Goal: Information Seeking & Learning: Learn about a topic

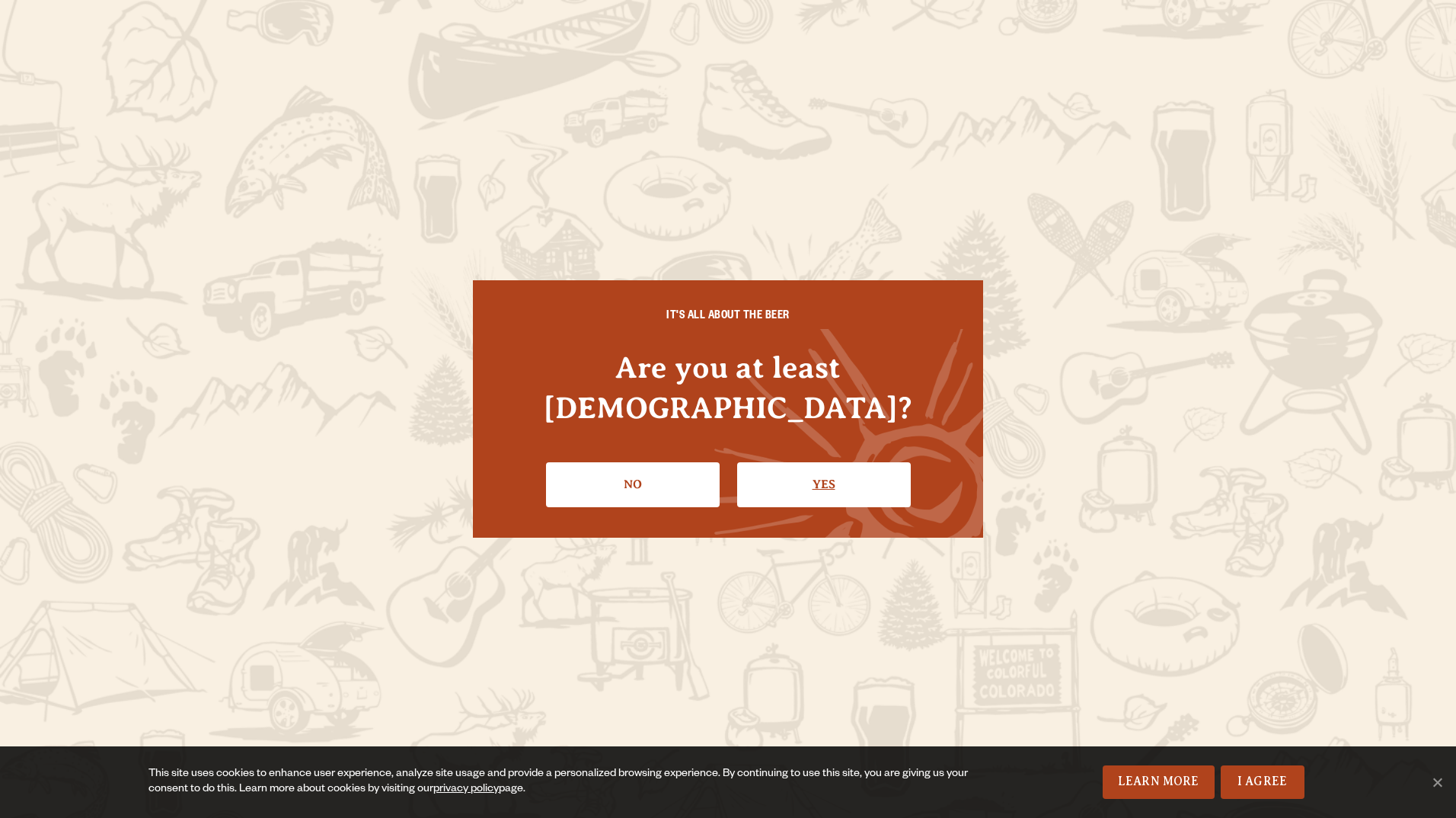
click at [836, 474] on link "Yes" at bounding box center [824, 484] width 173 height 44
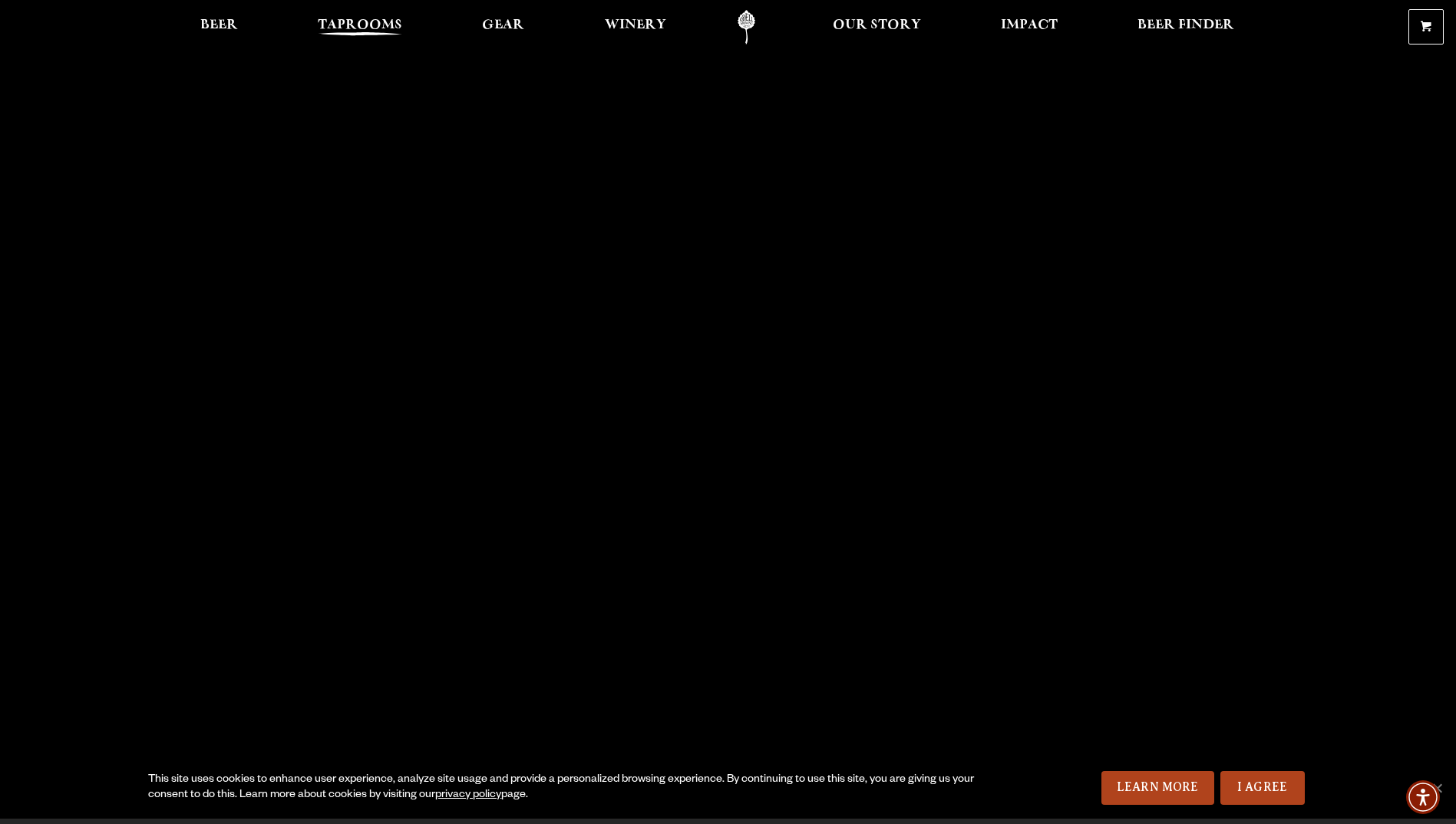
click at [362, 31] on span "Taprooms" at bounding box center [360, 25] width 84 height 12
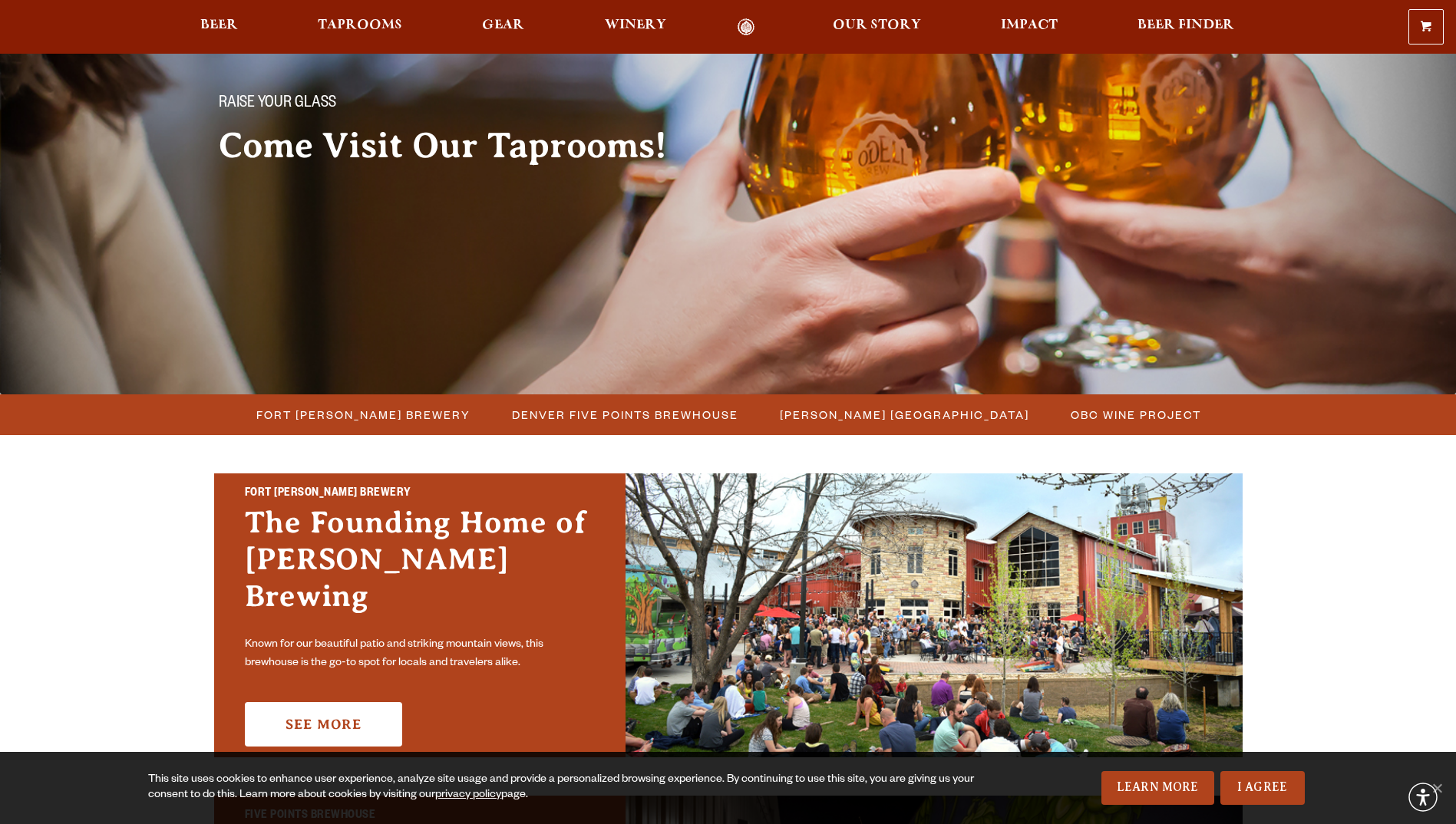
scroll to position [383, 0]
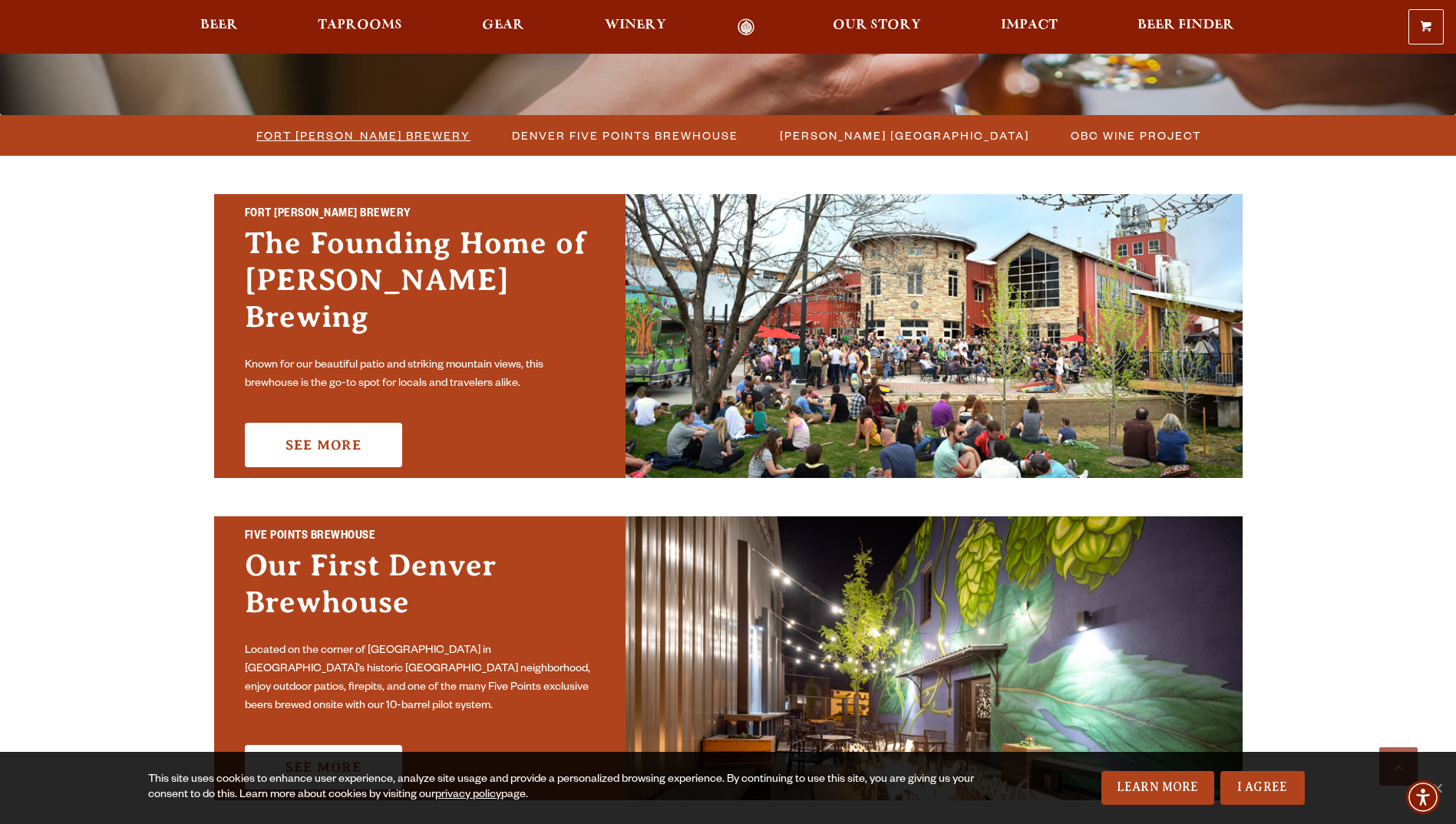
click at [387, 137] on span "Fort [PERSON_NAME] Brewery" at bounding box center [364, 135] width 215 height 22
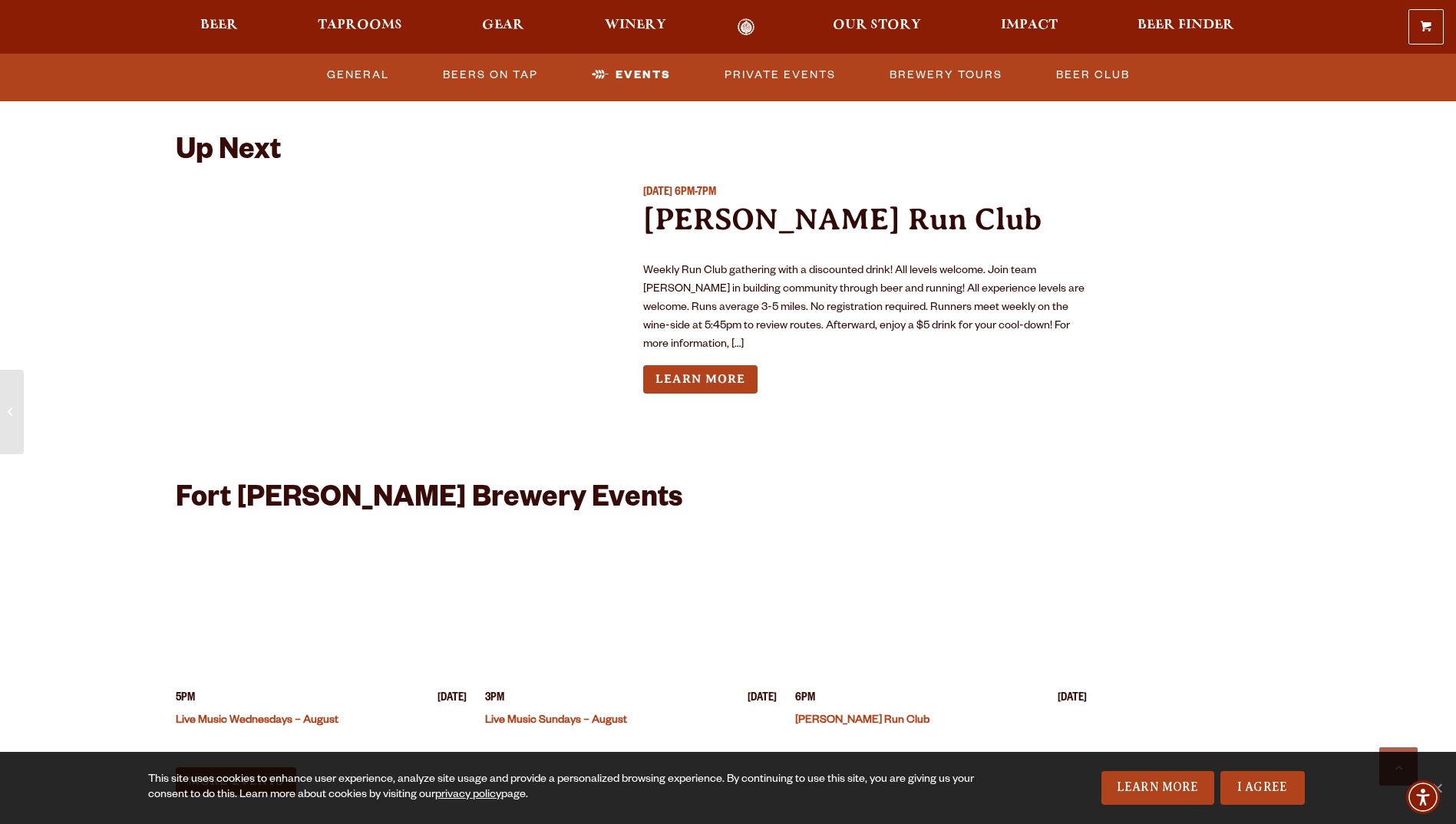
scroll to position [5678, 0]
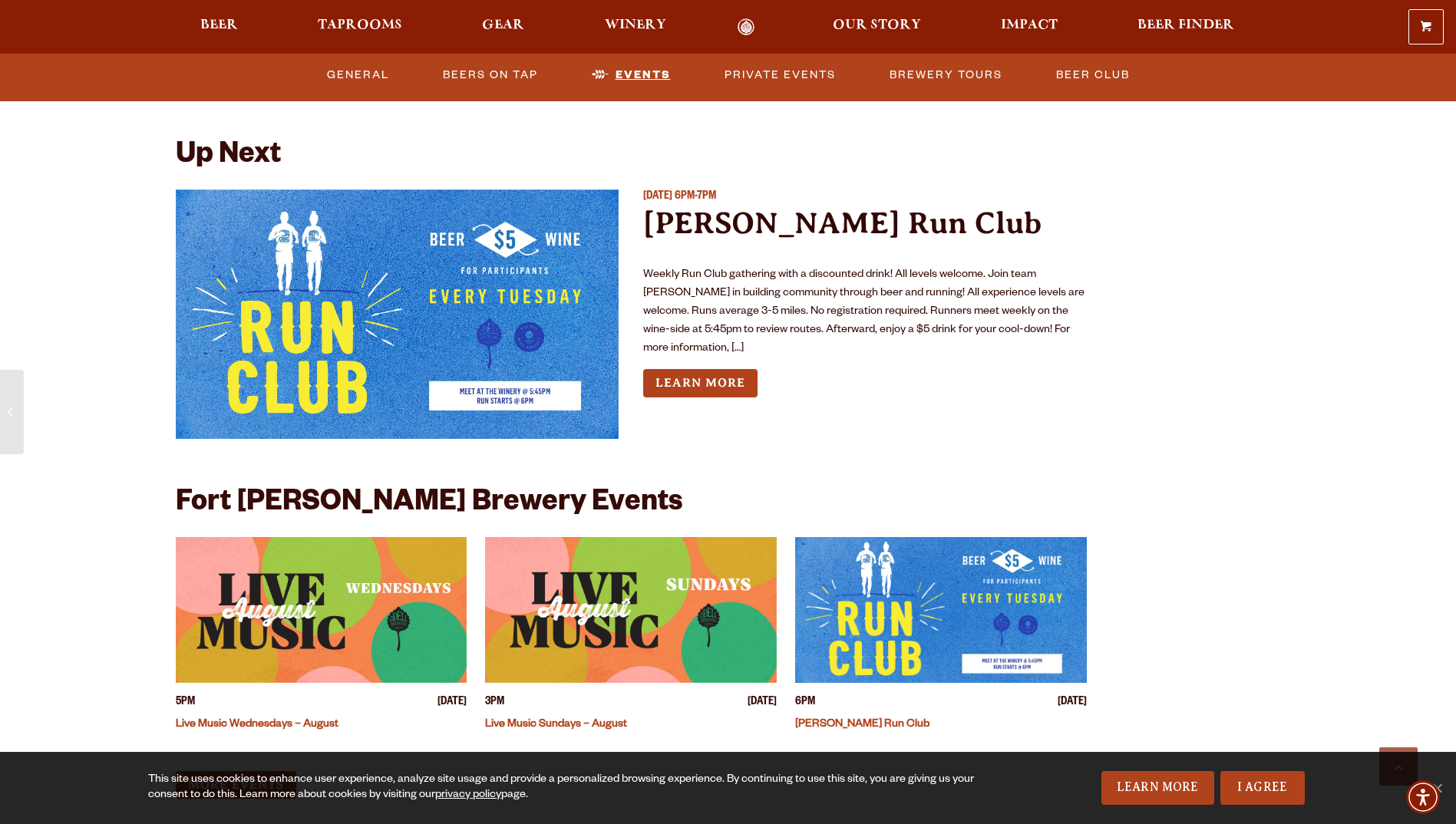
click at [617, 69] on link "Events" at bounding box center [632, 75] width 91 height 36
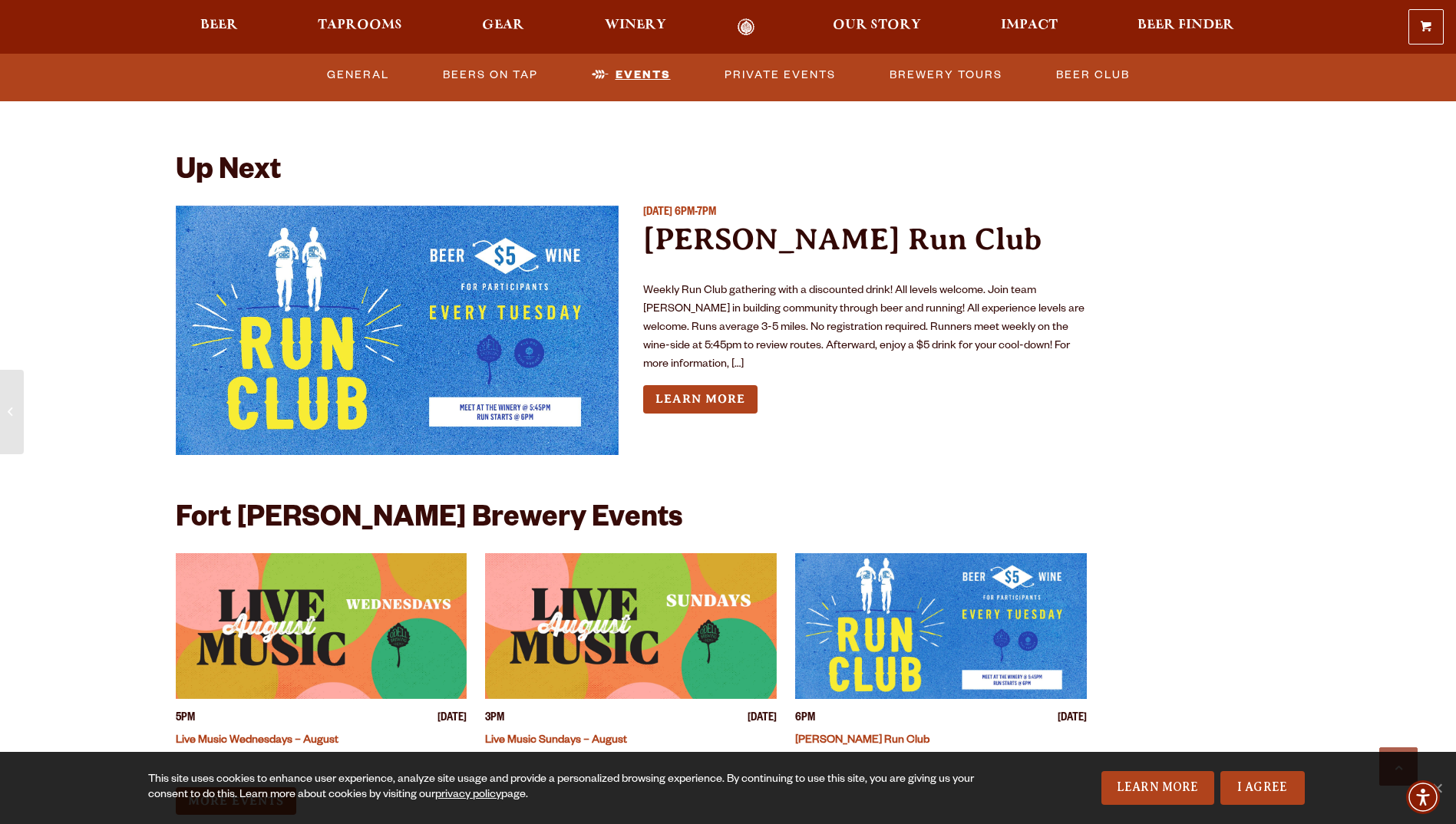
scroll to position [5661, 0]
click at [660, 77] on link "Events" at bounding box center [632, 75] width 91 height 36
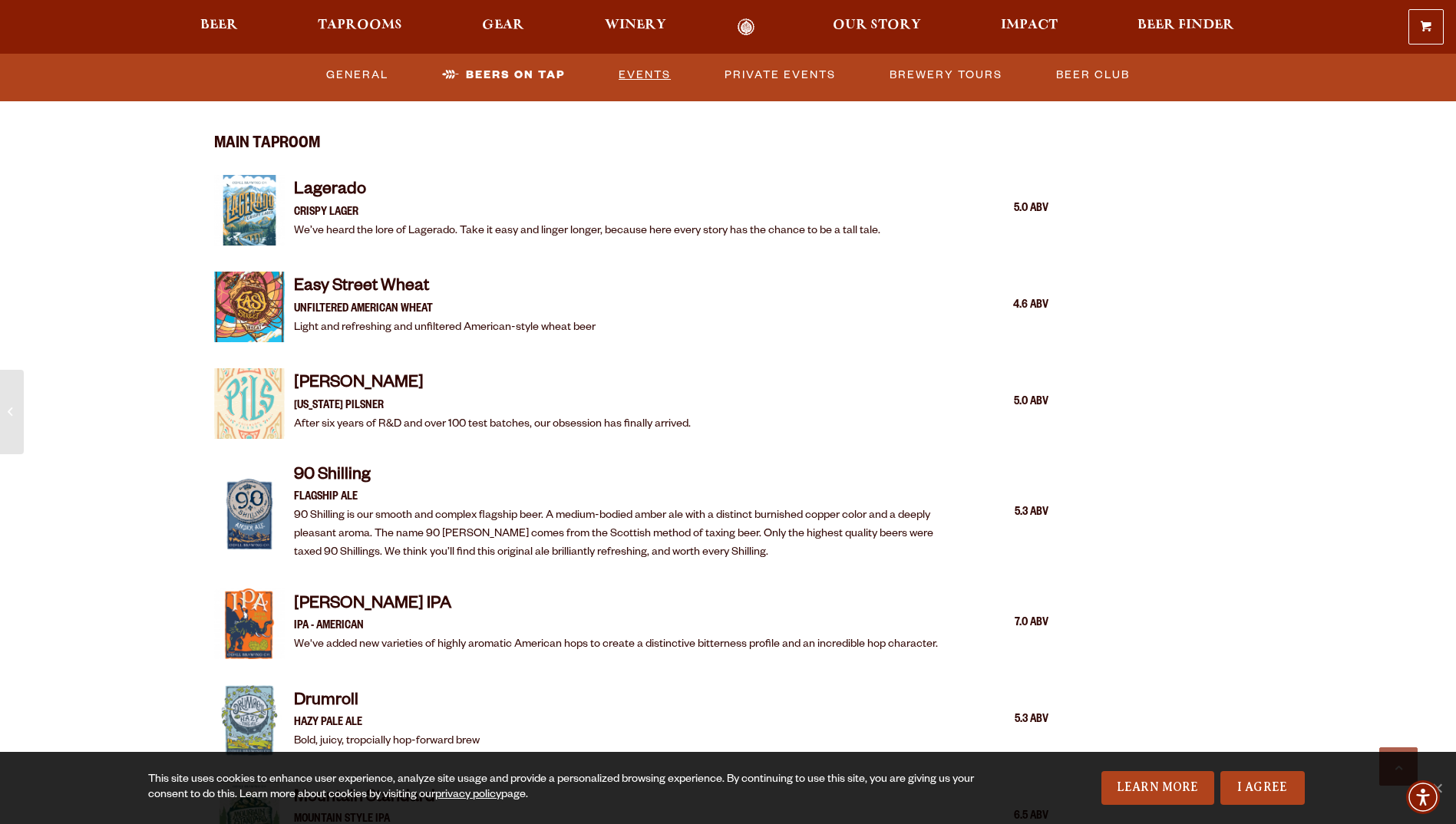
scroll to position [1968, 0]
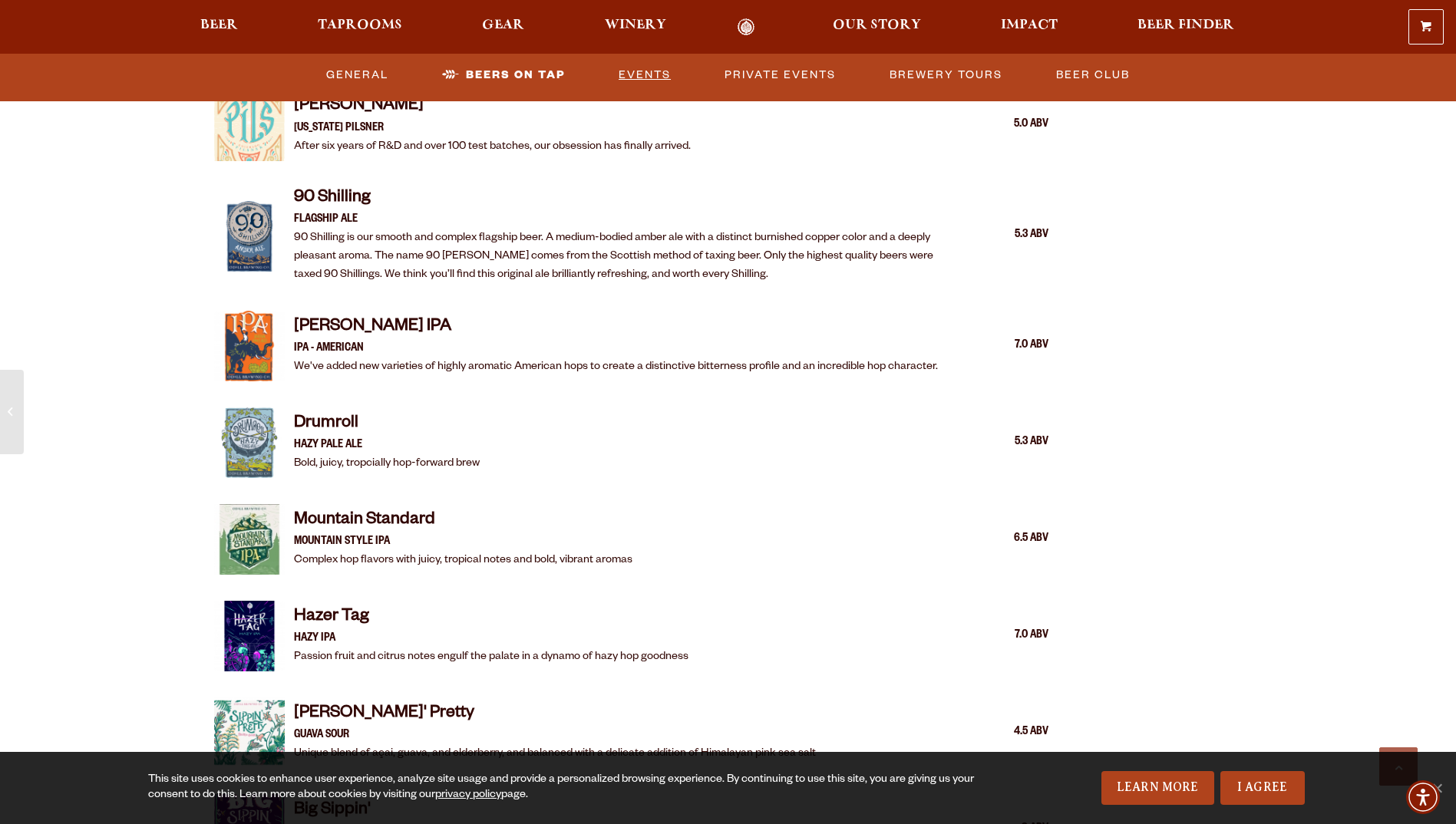
click at [657, 77] on link "Events" at bounding box center [645, 75] width 65 height 36
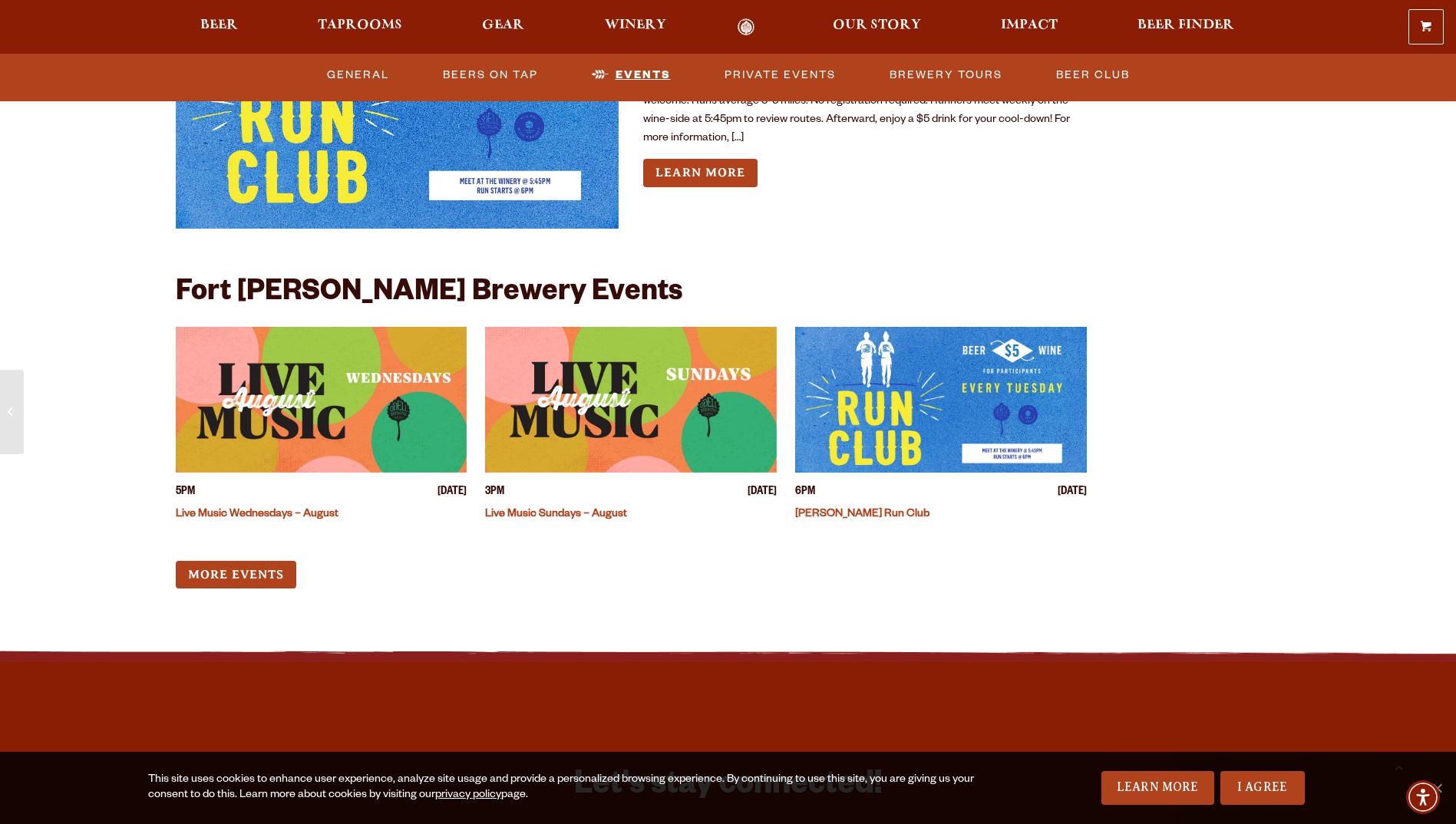
scroll to position [6121, 0]
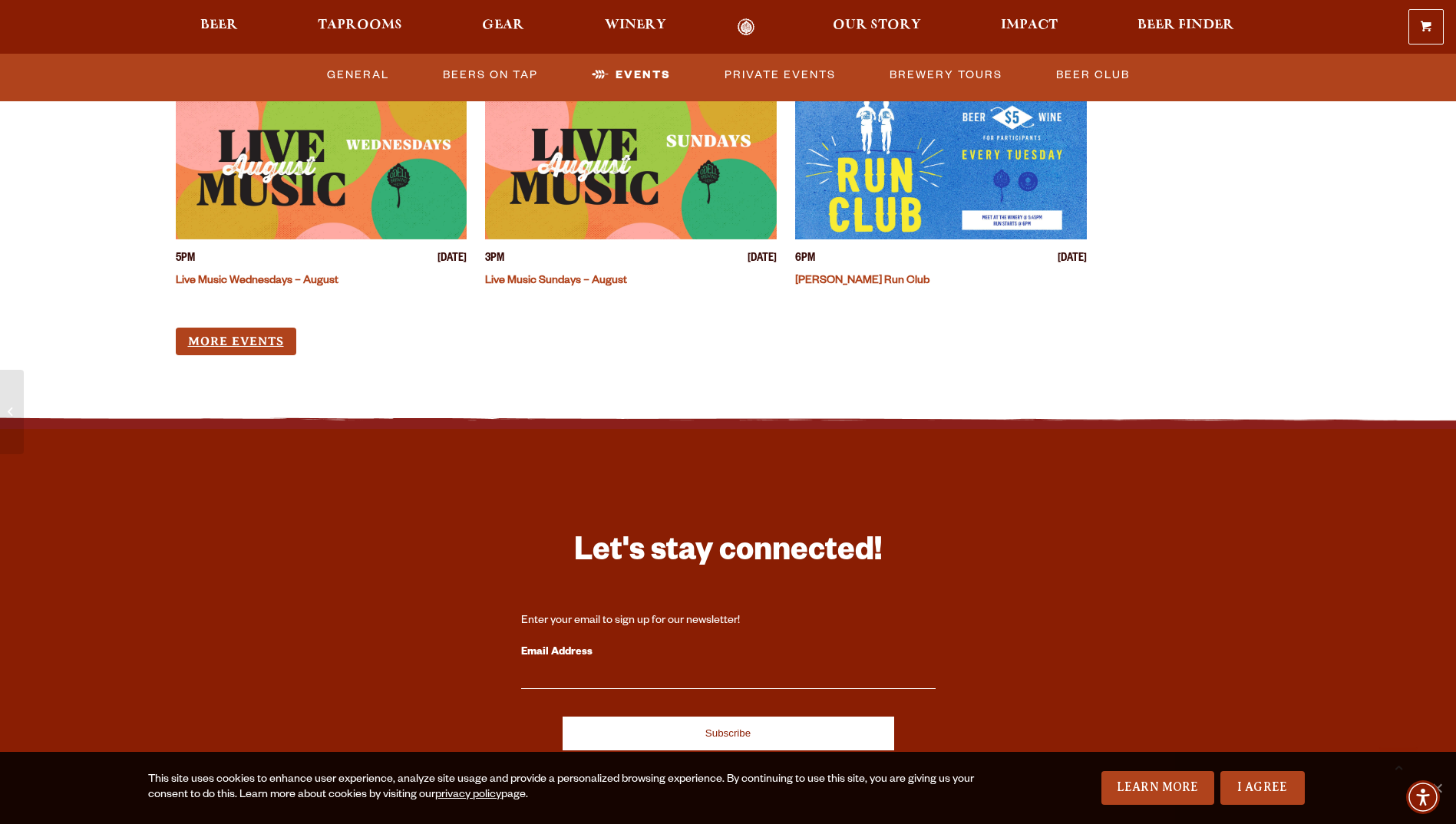
click at [188, 328] on link "More Events" at bounding box center [235, 342] width 120 height 29
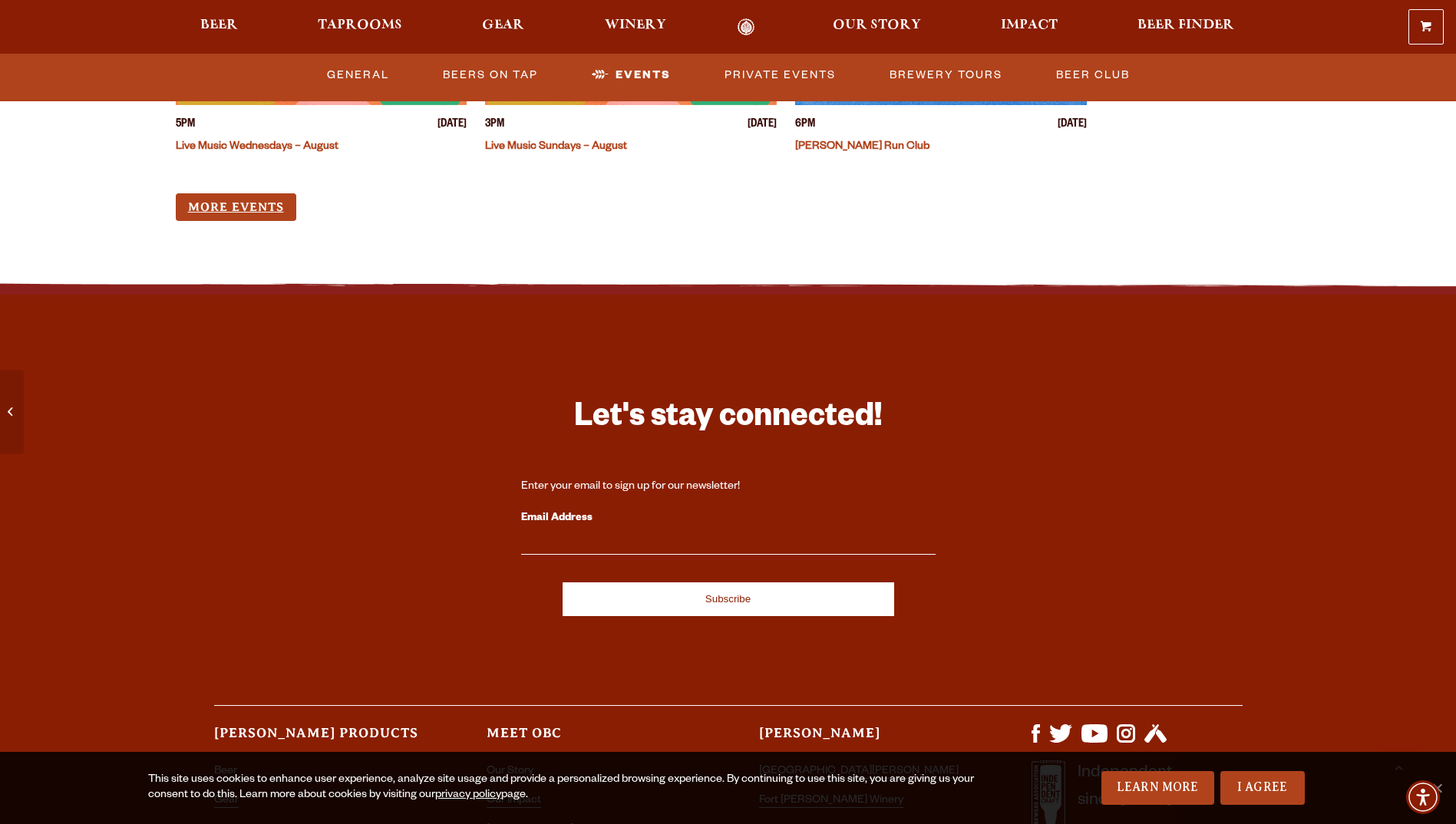
scroll to position [6495, 0]
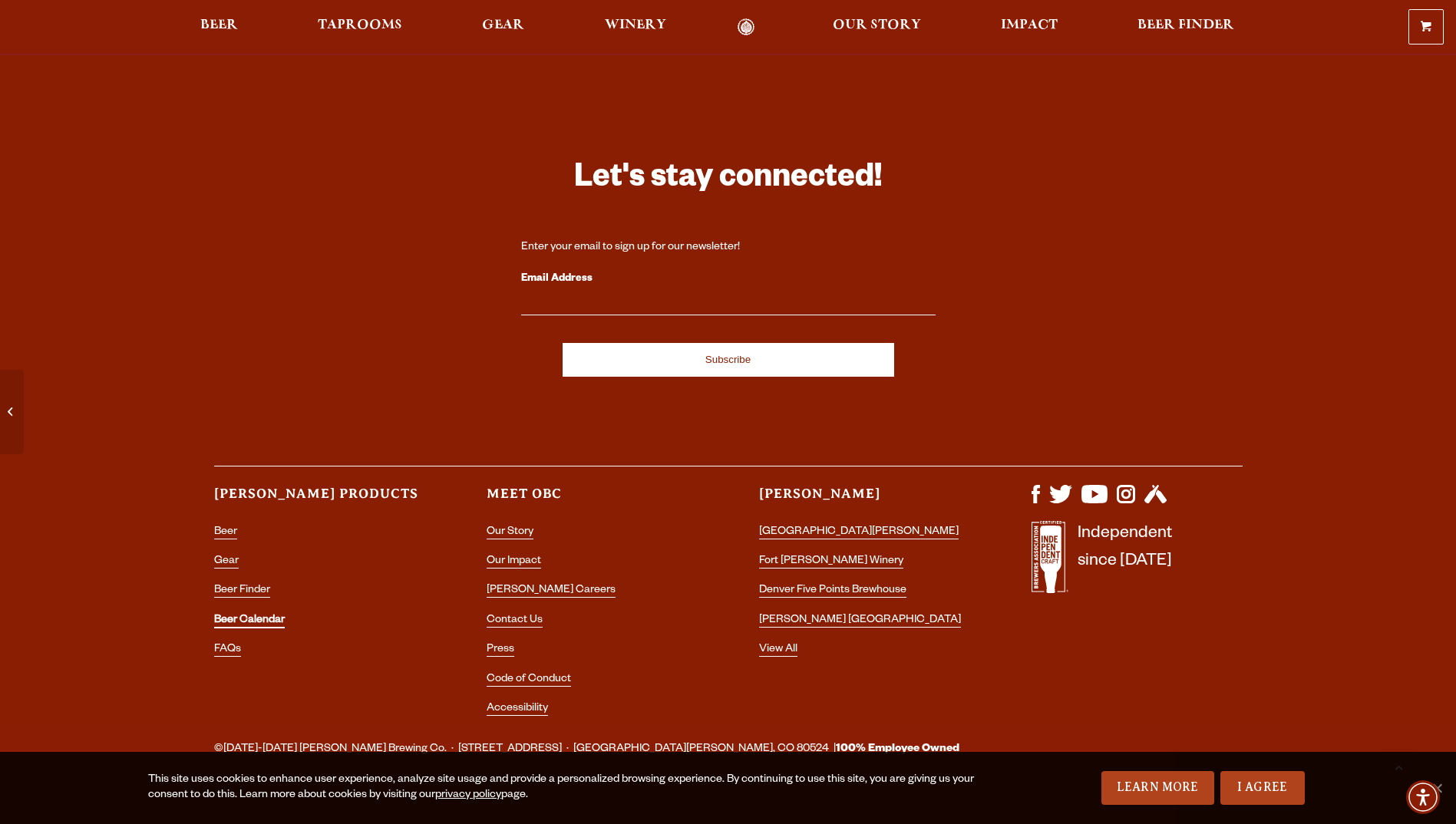
click at [249, 615] on link "Beer Calendar" at bounding box center [249, 621] width 71 height 14
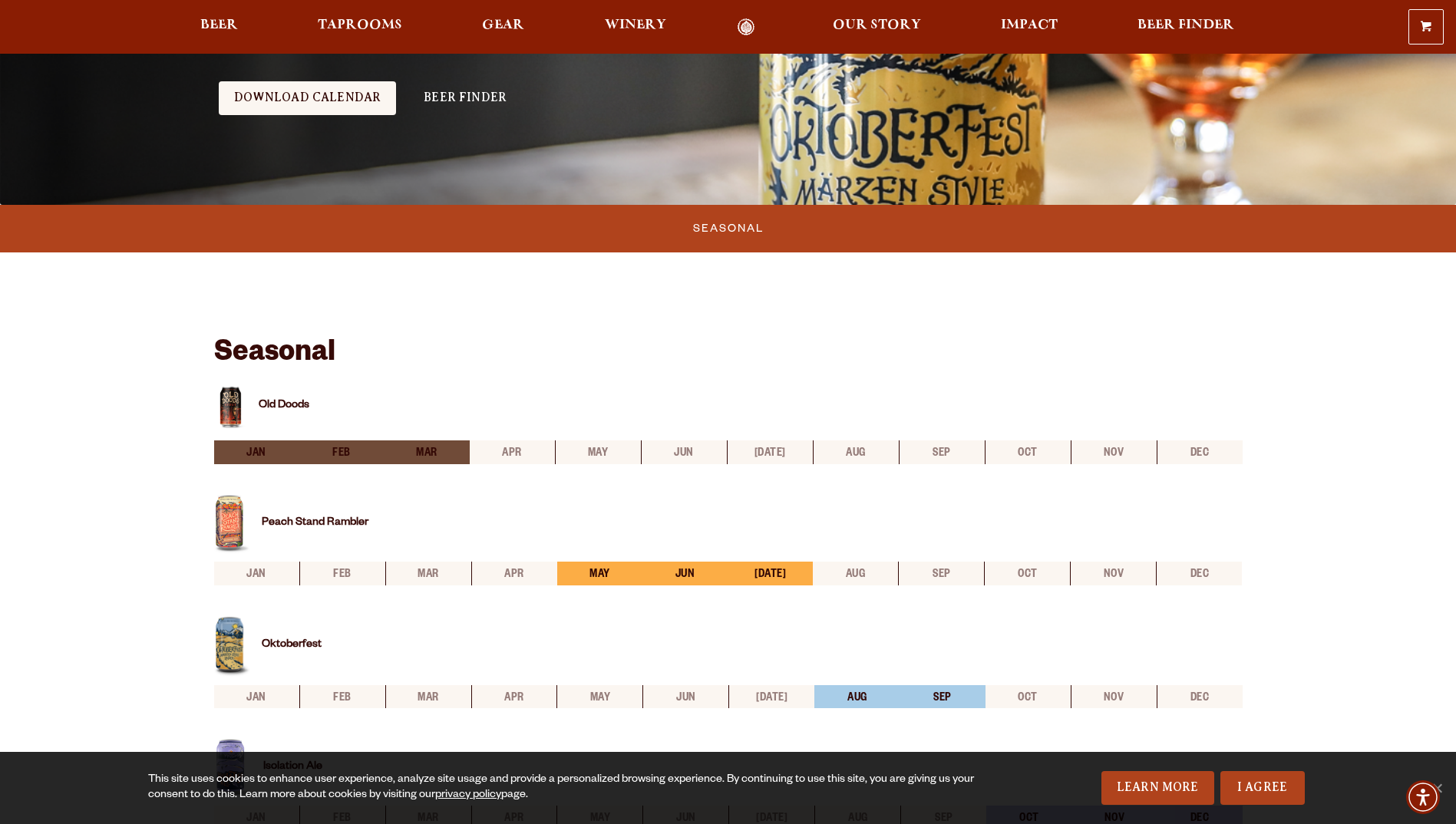
scroll to position [307, 0]
